Goal: Transaction & Acquisition: Purchase product/service

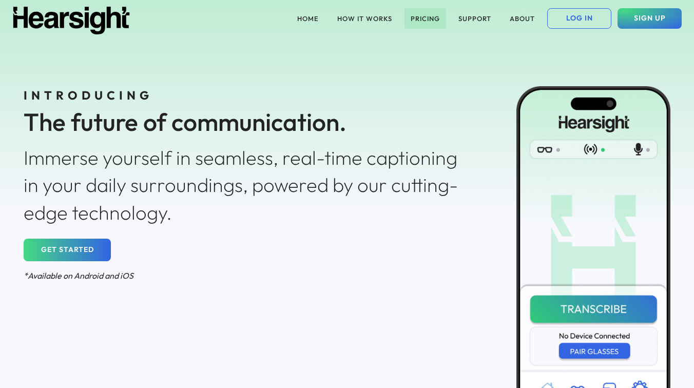
click at [425, 19] on button "PRICING" at bounding box center [426, 18] width 42 height 21
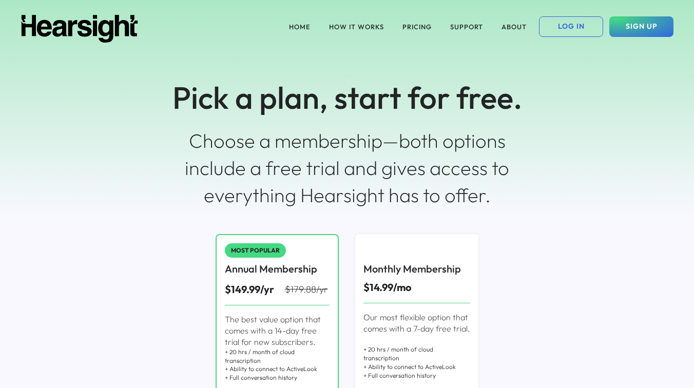
click at [481, 120] on div "HOME HOW IT WORKS PRICING SUPPORT ABOUT LOG IN SIGN UP Pick a plan, start for f…" at bounding box center [347, 109] width 694 height 218
click at [373, 27] on button "HOW IT WORKS" at bounding box center [356, 26] width 67 height 21
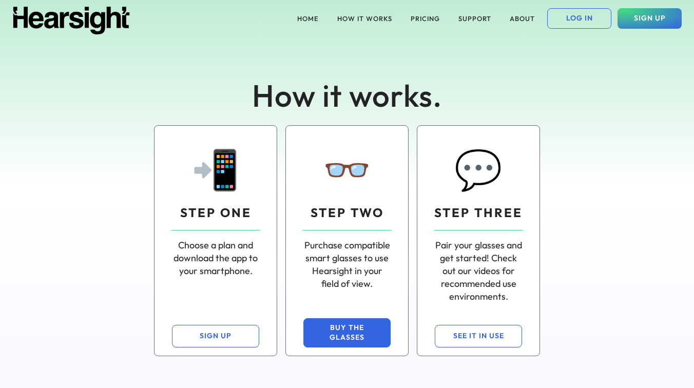
click at [333, 337] on button "BUY THE GLASSES" at bounding box center [347, 332] width 87 height 29
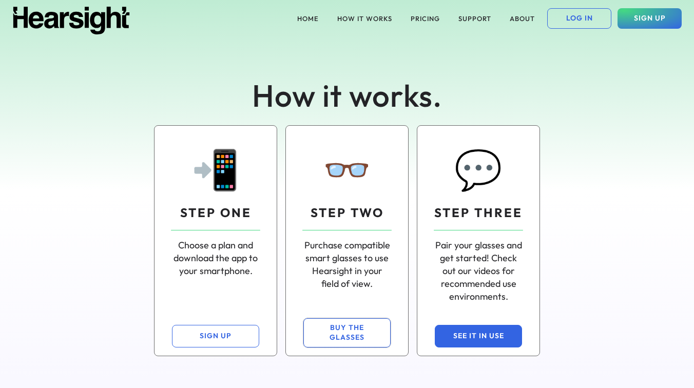
click at [473, 335] on button "SEE IT IN USE" at bounding box center [478, 336] width 87 height 23
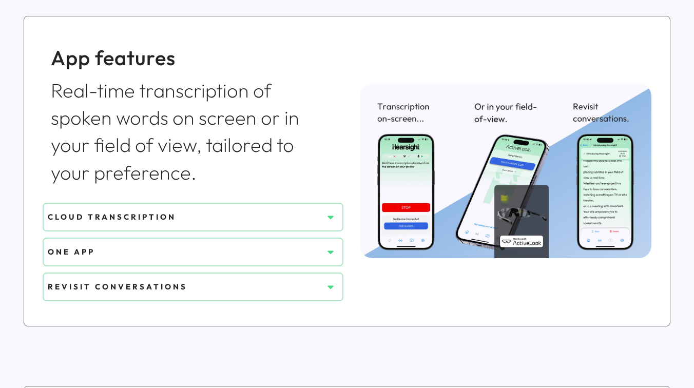
scroll to position [391, 0]
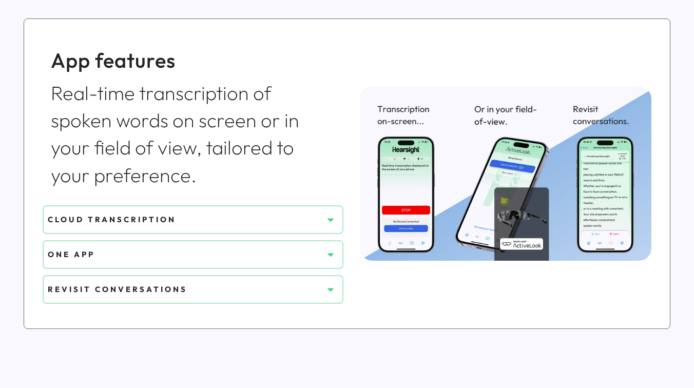
click at [257, 229] on div "CLOUD TRANSCRIPTION" at bounding box center [185, 220] width 275 height 18
click at [330, 220] on use at bounding box center [331, 220] width 6 height 4
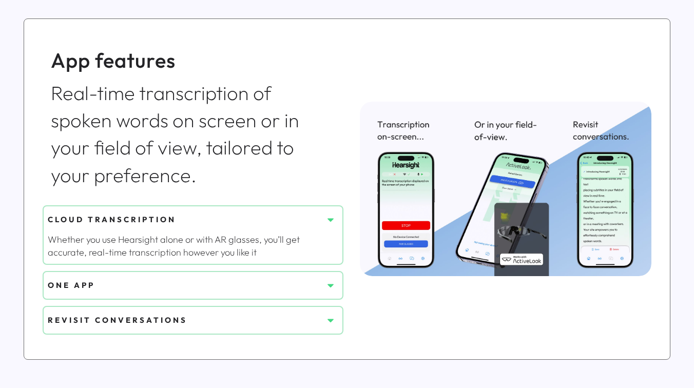
click at [329, 284] on icon at bounding box center [331, 285] width 10 height 10
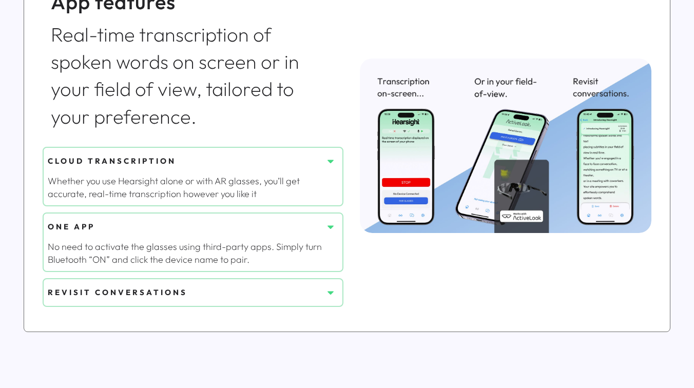
scroll to position [477, 0]
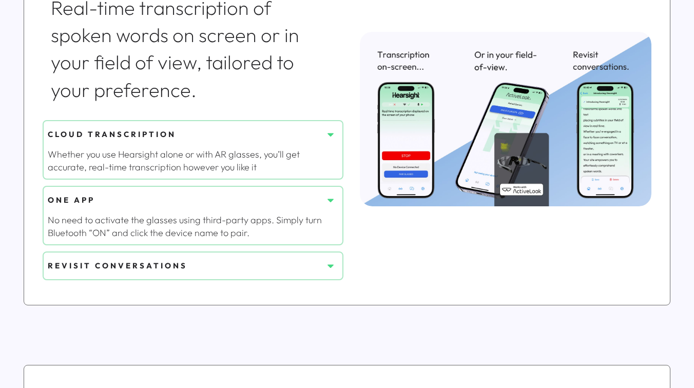
click at [330, 267] on use at bounding box center [331, 267] width 6 height 4
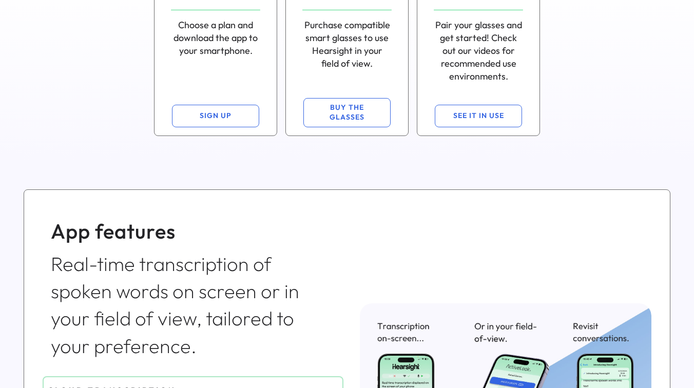
scroll to position [0, 0]
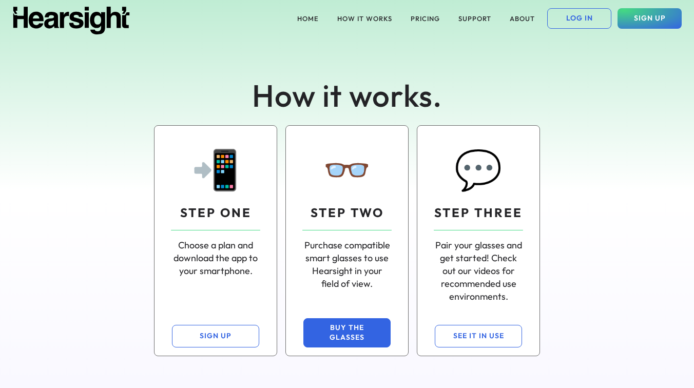
click at [341, 342] on button "BUY THE GLASSES" at bounding box center [347, 332] width 87 height 29
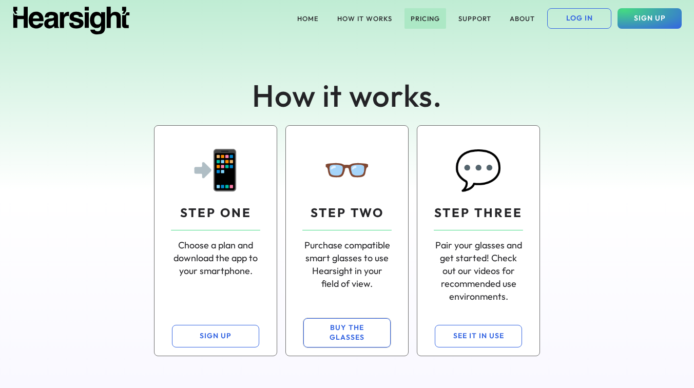
click at [429, 14] on button "PRICING" at bounding box center [426, 18] width 42 height 21
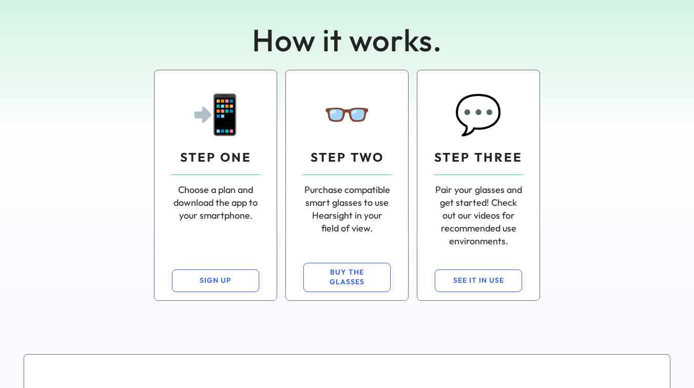
scroll to position [68, 0]
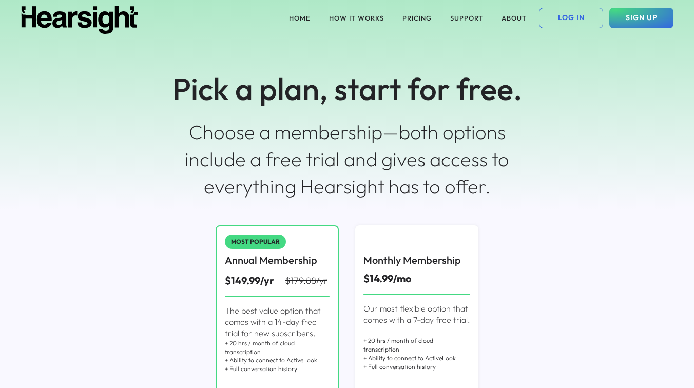
scroll to position [12, 0]
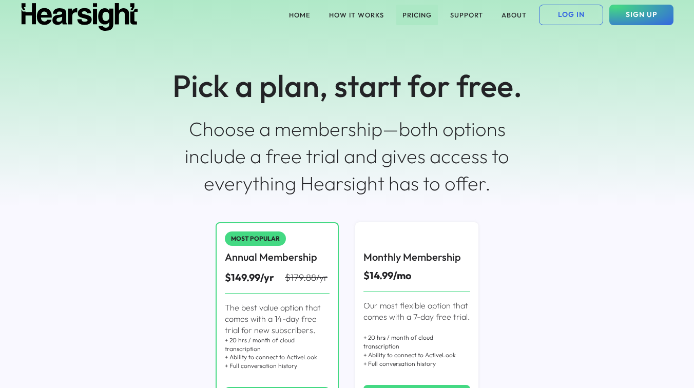
click at [407, 12] on button "PRICING" at bounding box center [418, 15] width 42 height 21
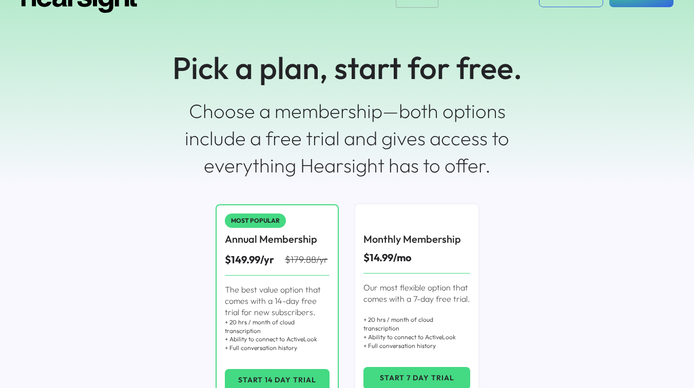
scroll to position [0, 0]
